Goal: Transaction & Acquisition: Purchase product/service

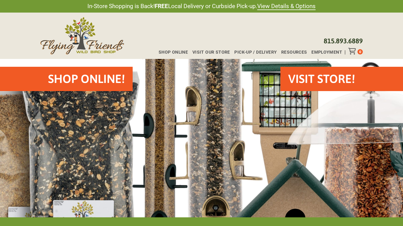
click at [108, 82] on h2 "Shop Online!" at bounding box center [86, 79] width 77 height 16
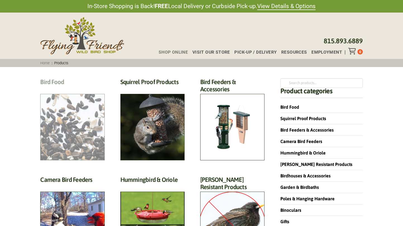
click at [84, 89] on h2 "Bird Food (70)" at bounding box center [72, 83] width 64 height 10
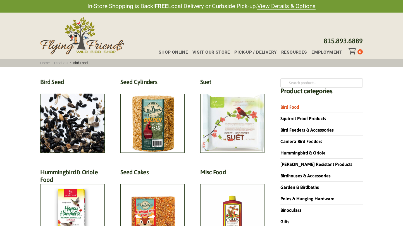
scroll to position [38, 0]
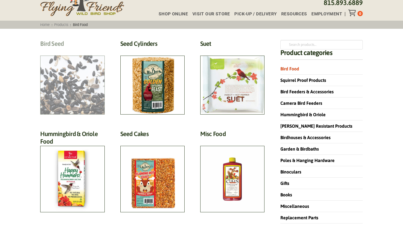
click at [88, 50] on h2 "Bird Seed (30)" at bounding box center [72, 45] width 64 height 10
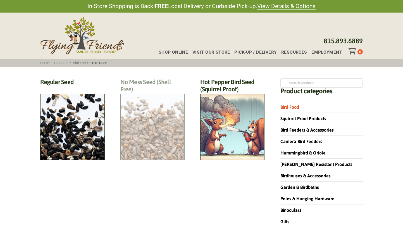
click at [153, 96] on h2 "No Mess Seed (Shell Free) (8)" at bounding box center [152, 87] width 64 height 18
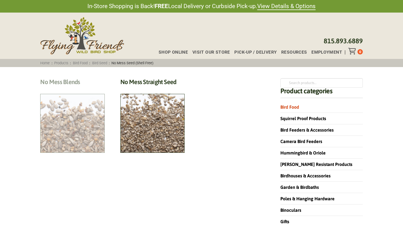
click at [74, 89] on h2 "No Mess Blends (4)" at bounding box center [72, 83] width 64 height 10
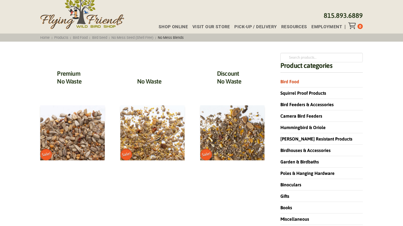
scroll to position [26, 0]
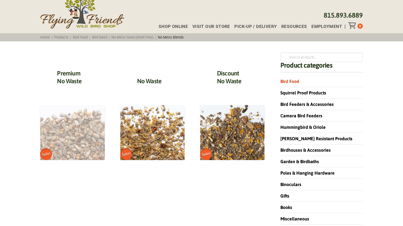
click at [75, 136] on img at bounding box center [72, 132] width 64 height 55
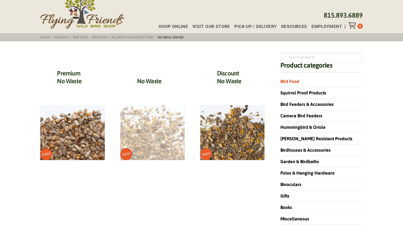
click at [147, 126] on img at bounding box center [152, 132] width 64 height 55
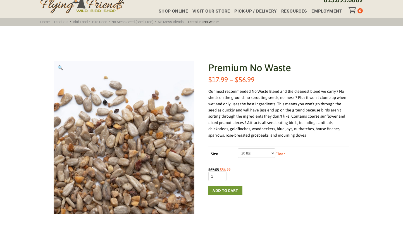
scroll to position [40, 0]
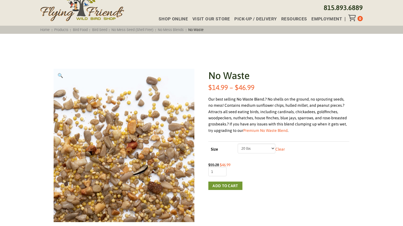
scroll to position [35, 0]
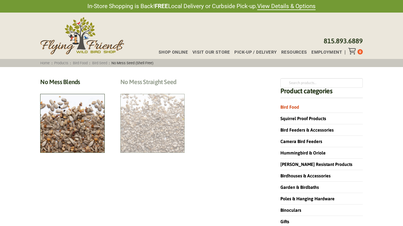
click at [150, 89] on h2 "No Mess Straight Seed (4)" at bounding box center [152, 83] width 64 height 10
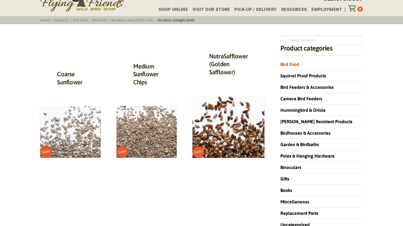
scroll to position [43, 0]
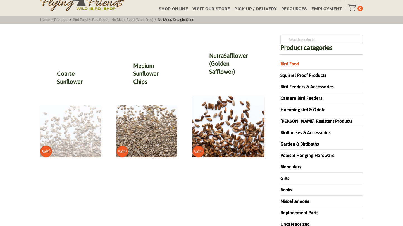
click at [81, 136] on img at bounding box center [70, 131] width 60 height 52
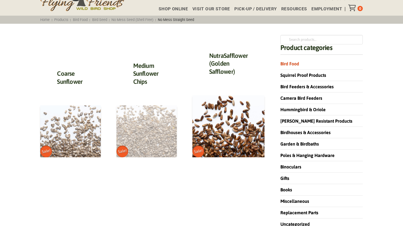
click at [146, 123] on img at bounding box center [147, 131] width 60 height 52
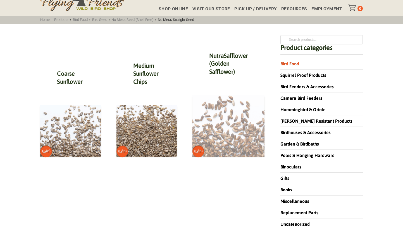
click at [223, 134] on img at bounding box center [229, 126] width 72 height 62
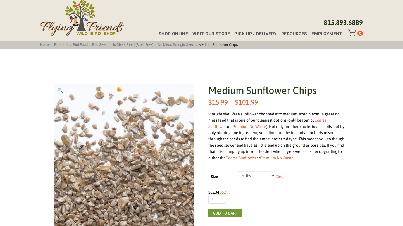
scroll to position [19, 0]
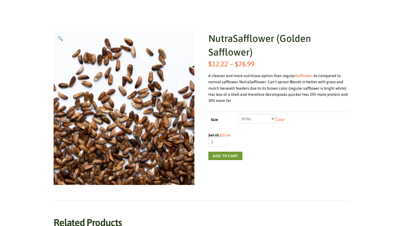
scroll to position [71, 0]
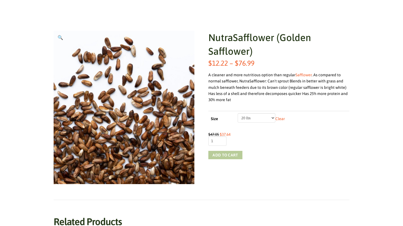
click at [224, 155] on button "Add to cart" at bounding box center [226, 155] width 34 height 8
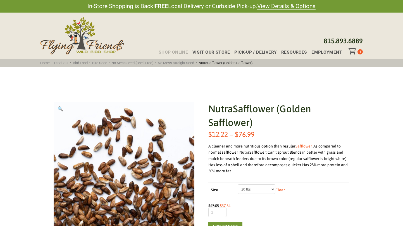
click at [169, 53] on span "Shop Online" at bounding box center [173, 52] width 29 height 4
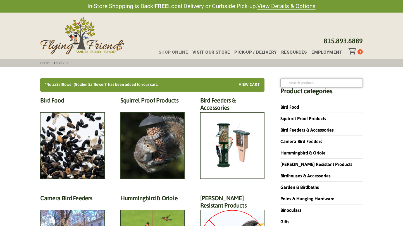
click at [299, 85] on input "Search for:" at bounding box center [322, 83] width 82 height 10
type input "nyjer"
click button "Search" at bounding box center [0, 0] width 0 height 0
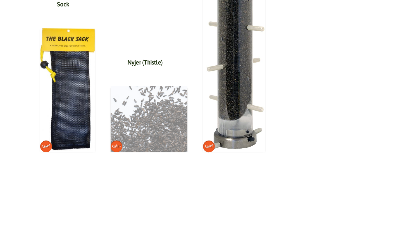
scroll to position [310, 0]
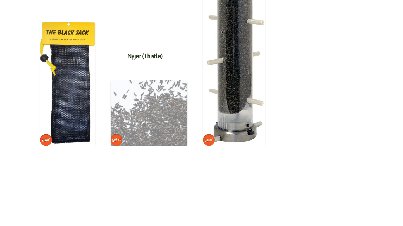
click at [157, 122] on img at bounding box center [149, 113] width 77 height 66
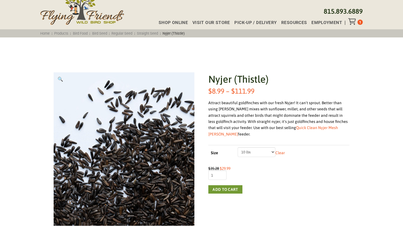
scroll to position [34, 0]
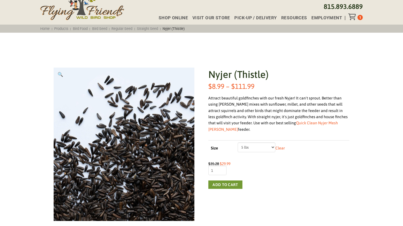
select select "5 lbs"
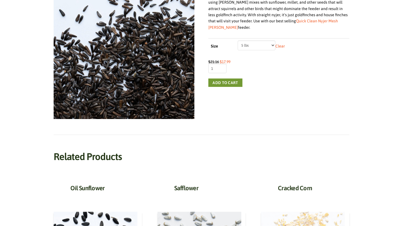
scroll to position [96, 0]
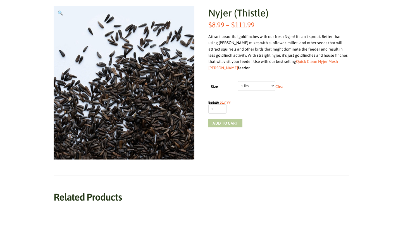
click at [226, 119] on button "Add to cart" at bounding box center [226, 123] width 34 height 8
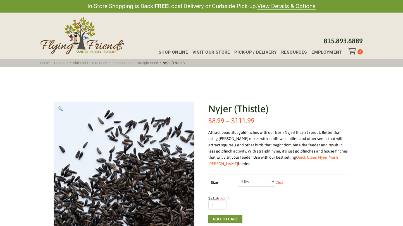
click at [357, 53] on div "Toggle Off Canvas Content" at bounding box center [353, 51] width 9 height 7
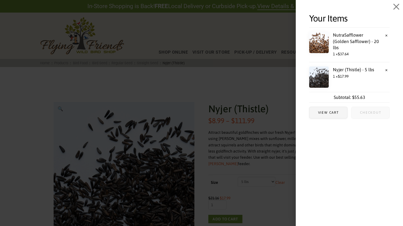
click at [367, 111] on span "Checkout" at bounding box center [370, 112] width 21 height 3
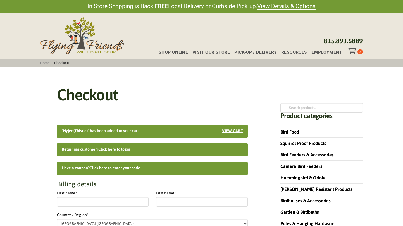
select select "IL"
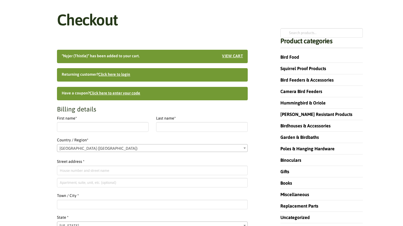
scroll to position [58, 0]
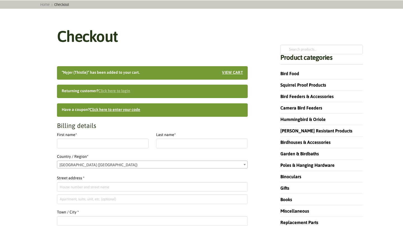
click at [119, 90] on link "Click here to login" at bounding box center [114, 91] width 32 height 4
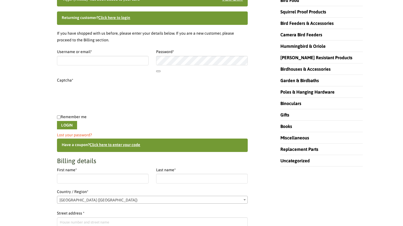
scroll to position [147, 0]
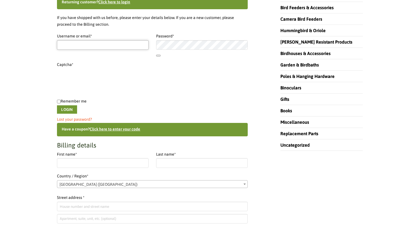
type input "[EMAIL_ADDRESS][DOMAIN_NAME]"
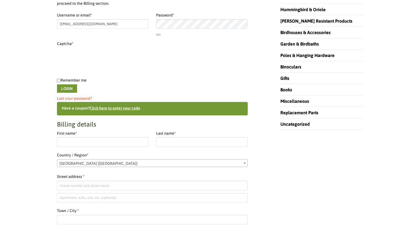
scroll to position [171, 0]
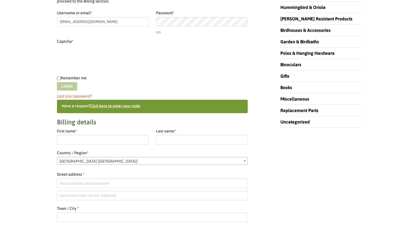
click at [68, 84] on button "Login" at bounding box center [67, 86] width 20 height 8
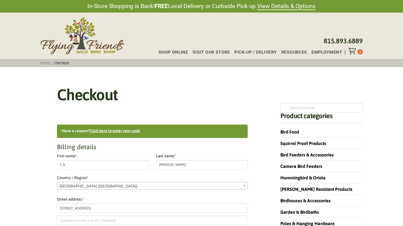
select select "IL"
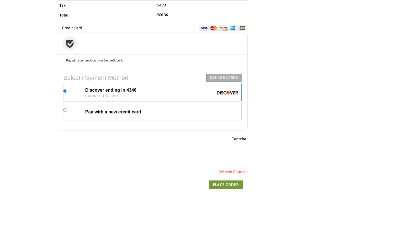
scroll to position [491, 0]
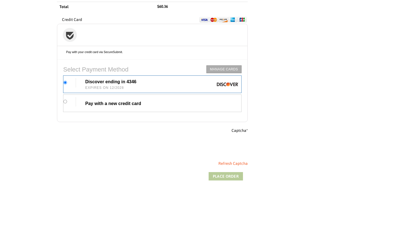
click at [223, 172] on button "Place order" at bounding box center [226, 176] width 34 height 8
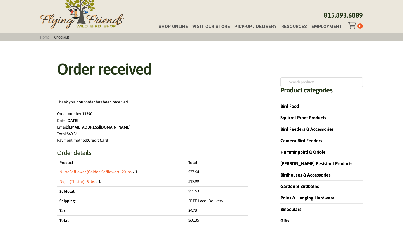
scroll to position [22, 0]
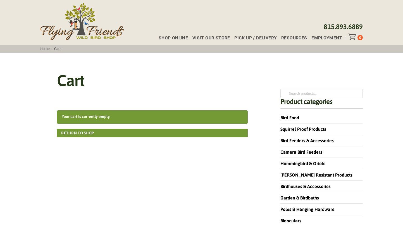
scroll to position [14, 0]
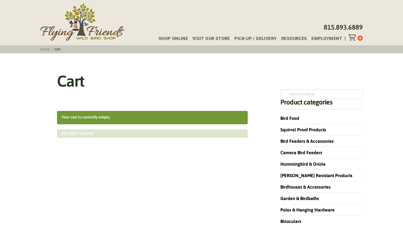
click at [146, 134] on link "Return to shop" at bounding box center [152, 133] width 191 height 8
